Goal: Find specific page/section: Find specific page/section

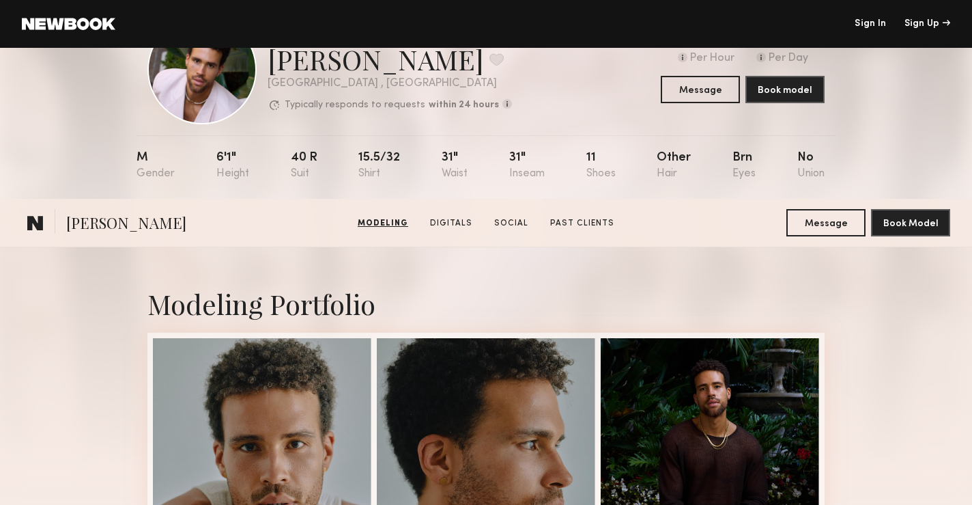
scroll to position [14, 0]
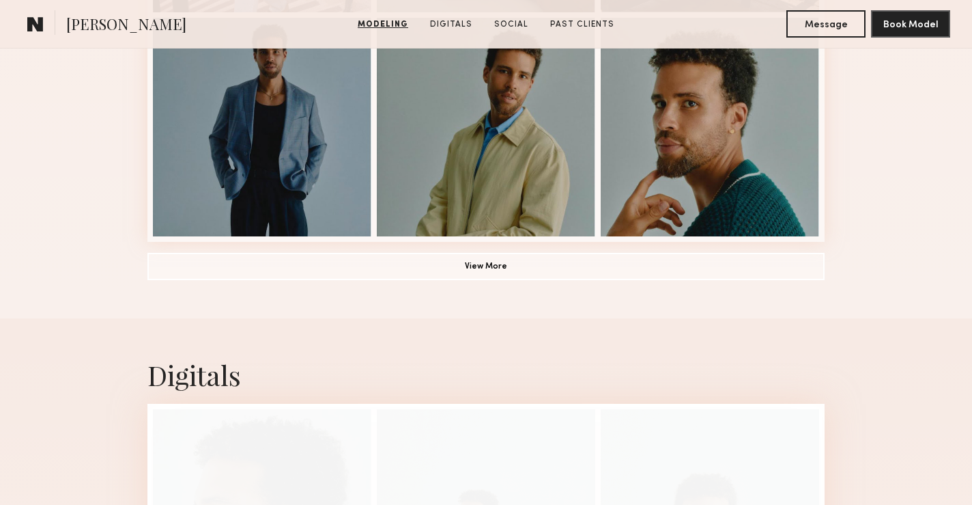
scroll to position [985, 0]
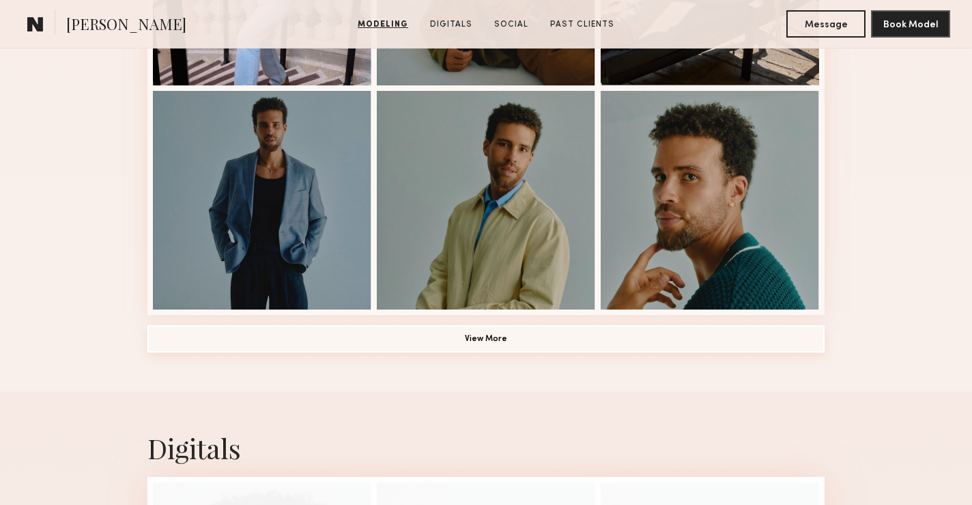
click at [383, 334] on button "View More" at bounding box center [485, 338] width 677 height 27
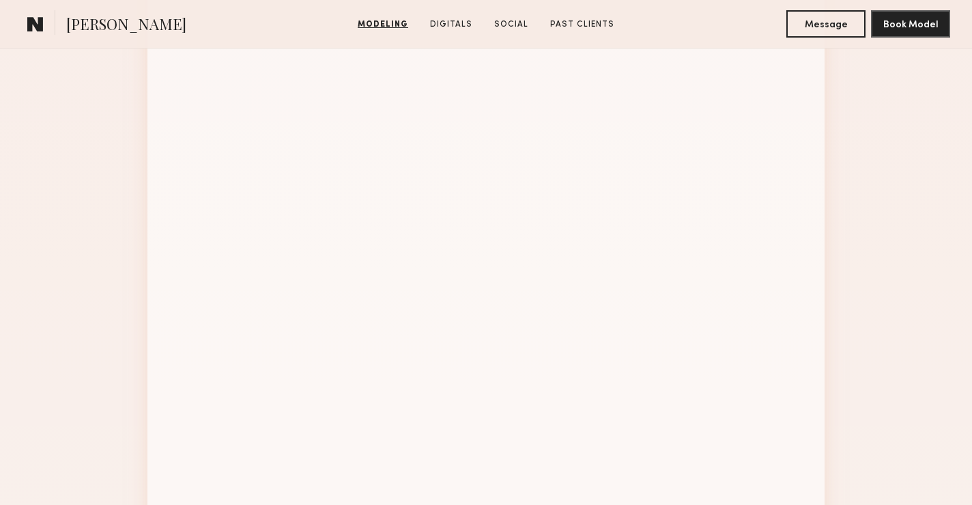
scroll to position [1708, 0]
